Goal: Task Accomplishment & Management: Manage account settings

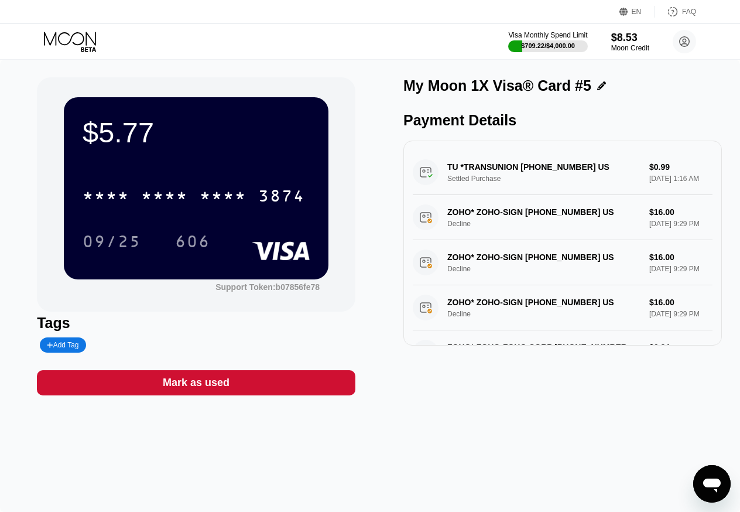
click at [60, 35] on icon at bounding box center [71, 42] width 54 height 20
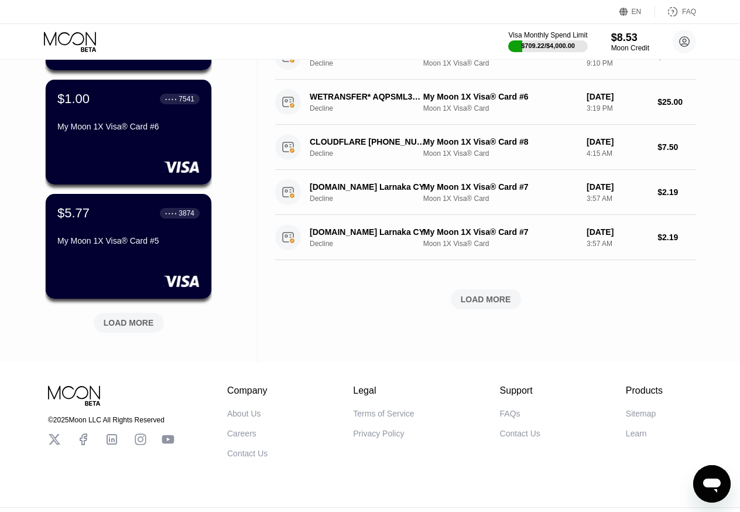
scroll to position [418, 0]
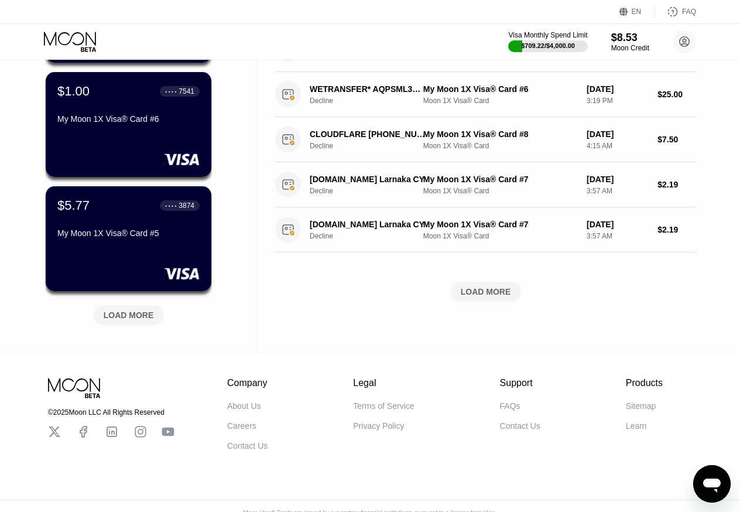
click at [136, 317] on div "LOAD MORE" at bounding box center [129, 315] width 50 height 11
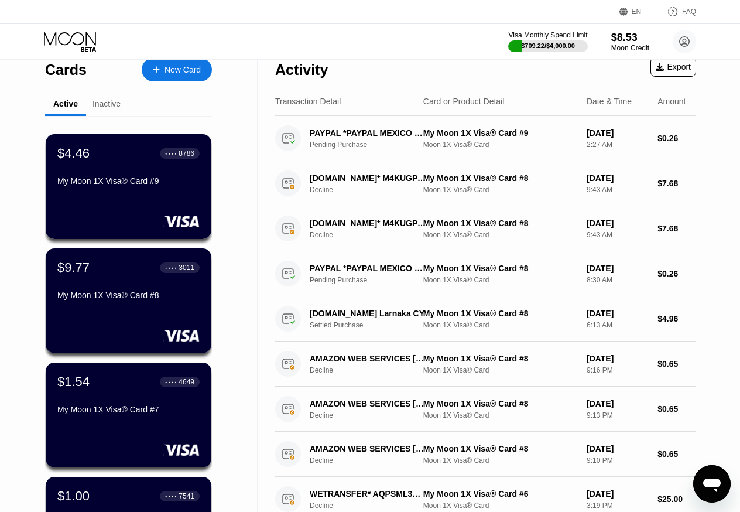
scroll to position [0, 0]
